Goal: Transaction & Acquisition: Book appointment/travel/reservation

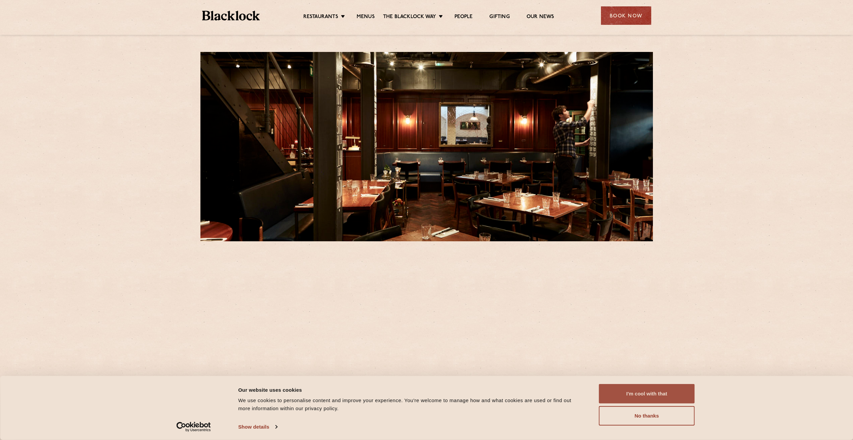
click at [656, 398] on button "I'm cool with that" at bounding box center [647, 393] width 96 height 19
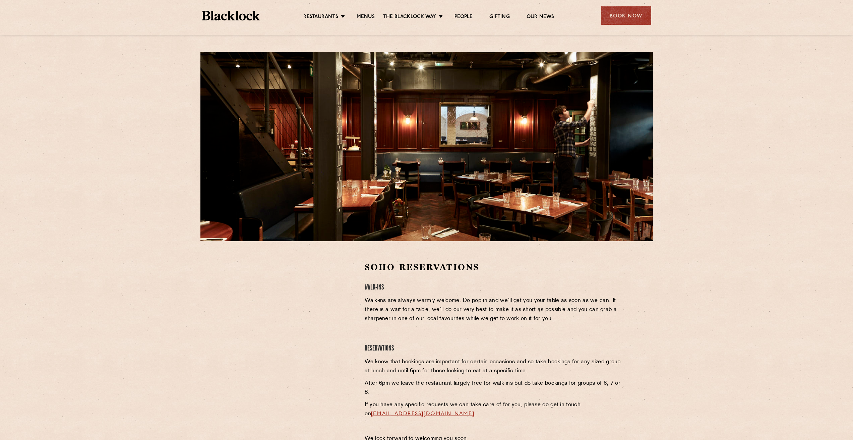
click at [240, 18] on img at bounding box center [231, 16] width 58 height 10
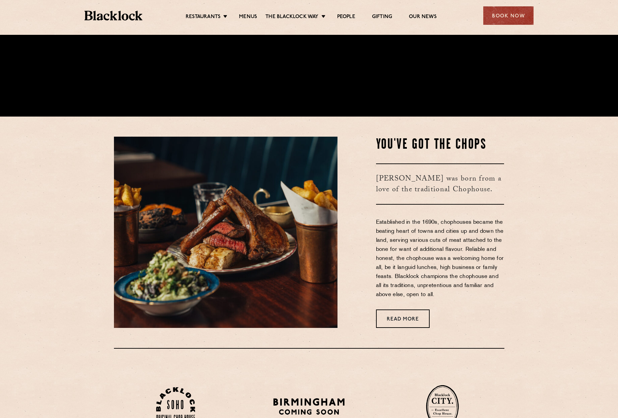
scroll to position [335, 0]
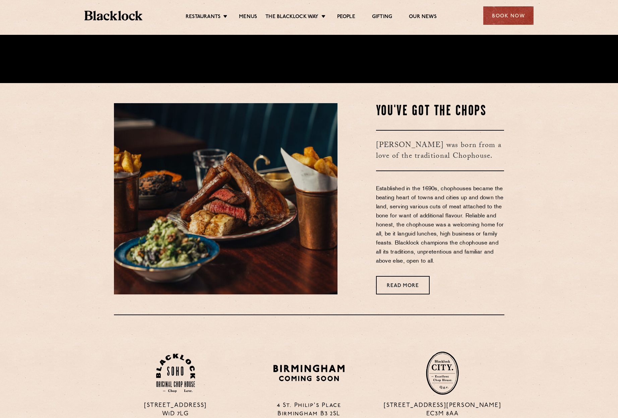
drag, startPoint x: 529, startPoint y: 16, endPoint x: 539, endPoint y: 97, distance: 81.3
click at [529, 16] on div "Book Now" at bounding box center [508, 15] width 50 height 18
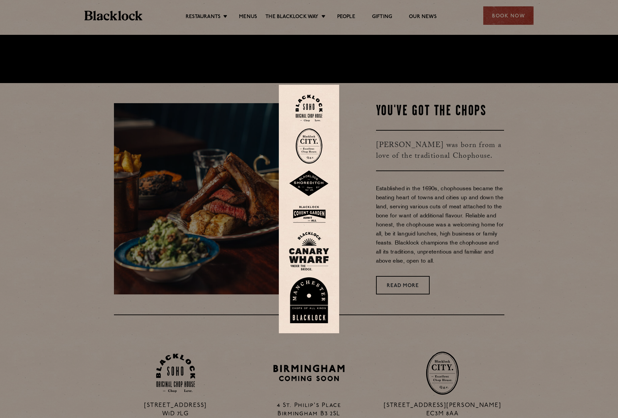
drag, startPoint x: 433, startPoint y: 259, endPoint x: 455, endPoint y: 182, distance: 80.2
click at [433, 259] on div at bounding box center [309, 209] width 618 height 418
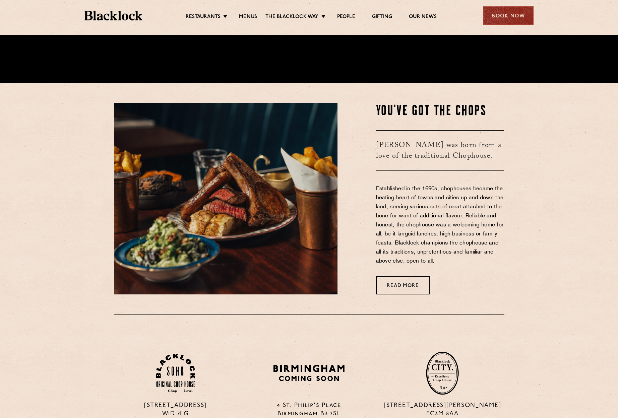
click at [505, 16] on div "Book Now" at bounding box center [508, 15] width 50 height 18
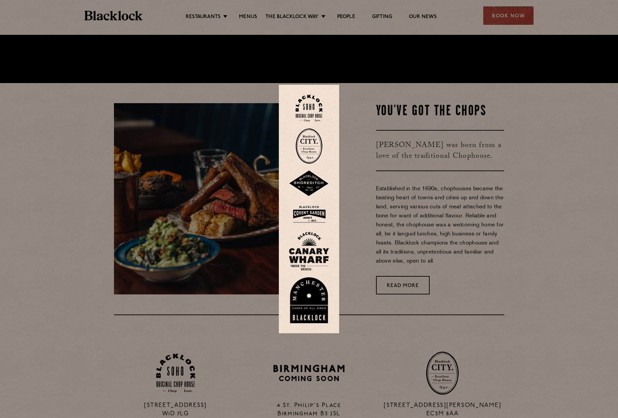
click at [270, 40] on div at bounding box center [309, 209] width 618 height 418
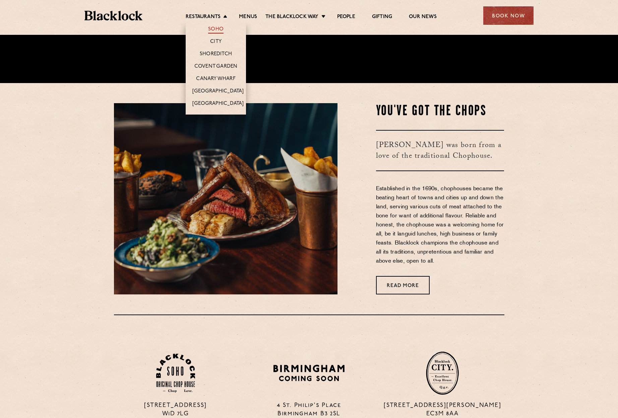
click at [222, 29] on link "Soho" at bounding box center [215, 29] width 15 height 7
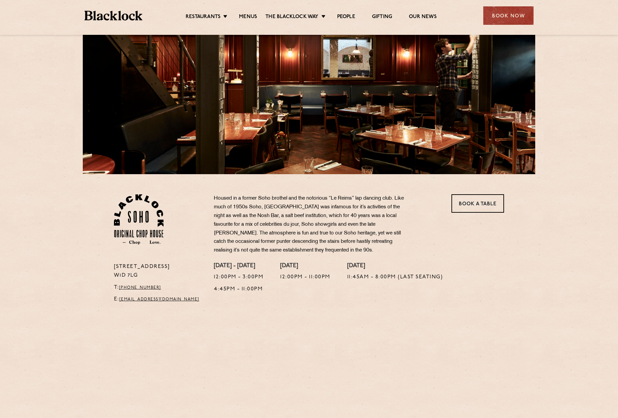
scroll to position [101, 0]
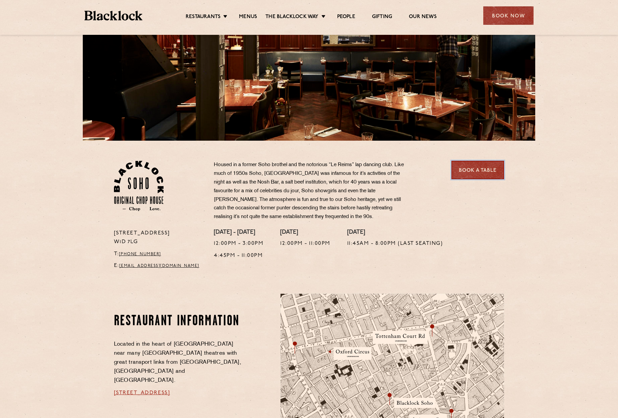
click at [480, 171] on link "Book a Table" at bounding box center [477, 170] width 53 height 18
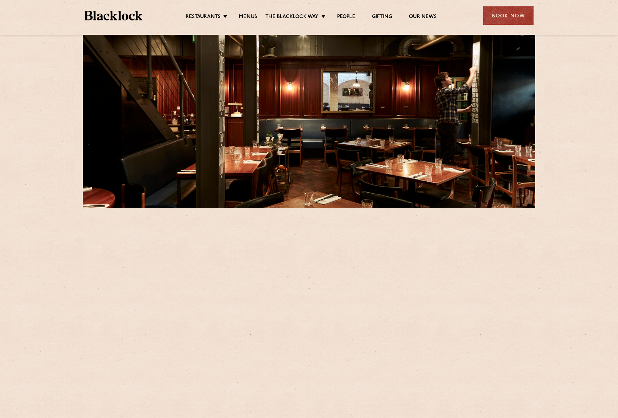
scroll to position [134, 0]
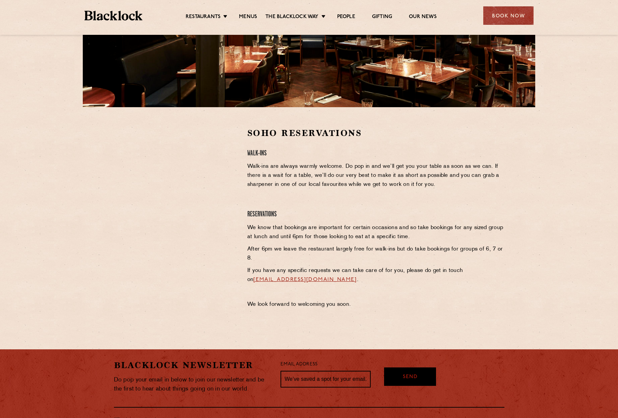
click at [218, 182] on div at bounding box center [175, 177] width 123 height 101
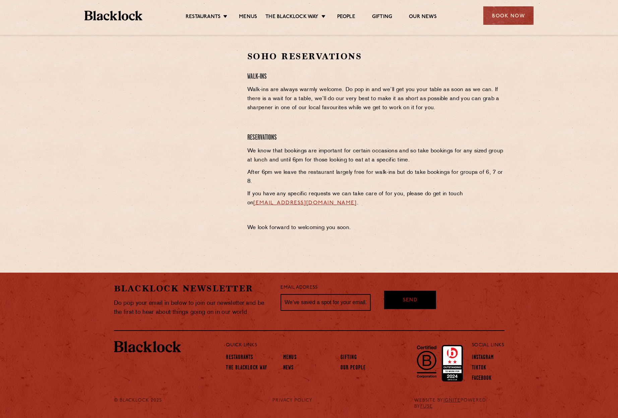
click at [245, 13] on ul "Restaurants Soho City Shoreditch Covent Garden Canary Wharf Manchester Birmingh…" at bounding box center [310, 15] width 337 height 11
click at [246, 15] on link "Menus" at bounding box center [248, 17] width 18 height 7
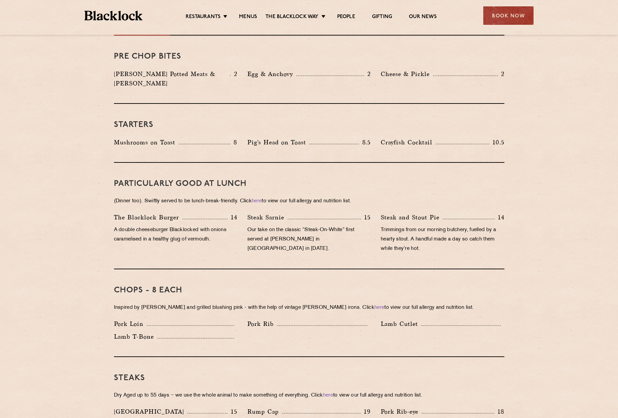
scroll to position [436, 0]
